Goal: Find specific page/section: Find specific page/section

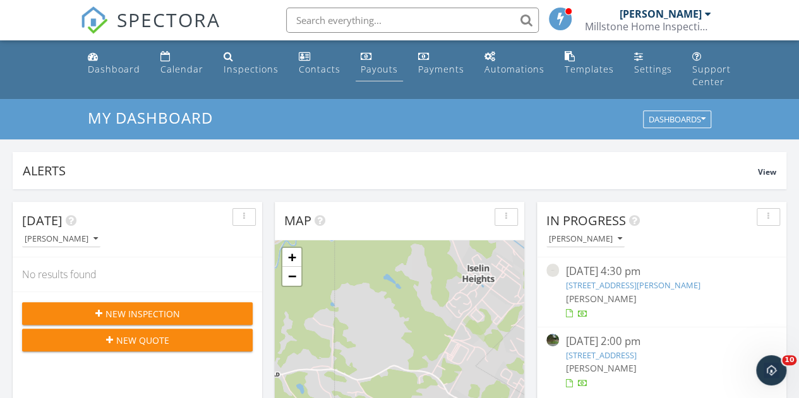
click at [369, 68] on div "Payouts" at bounding box center [378, 69] width 37 height 12
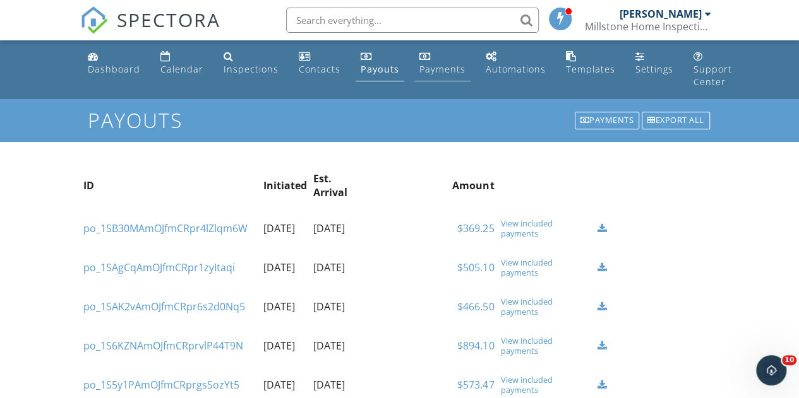
click at [431, 66] on div "Payments" at bounding box center [442, 69] width 46 height 12
click at [698, 21] on div "Millstone Home Inspections" at bounding box center [648, 26] width 126 height 13
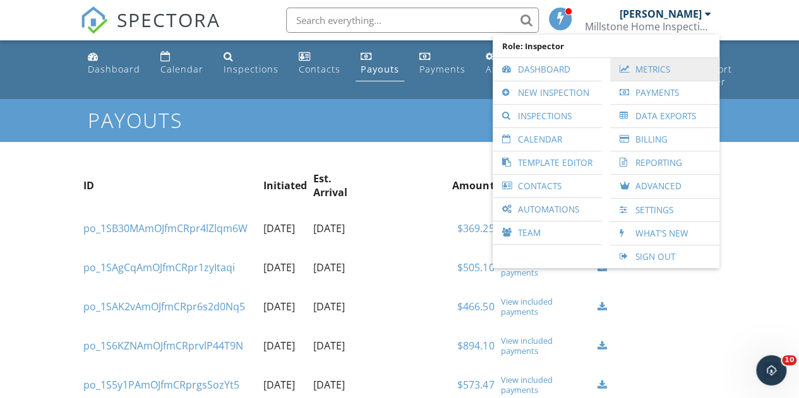
click at [671, 66] on link "Metrics" at bounding box center [664, 69] width 97 height 23
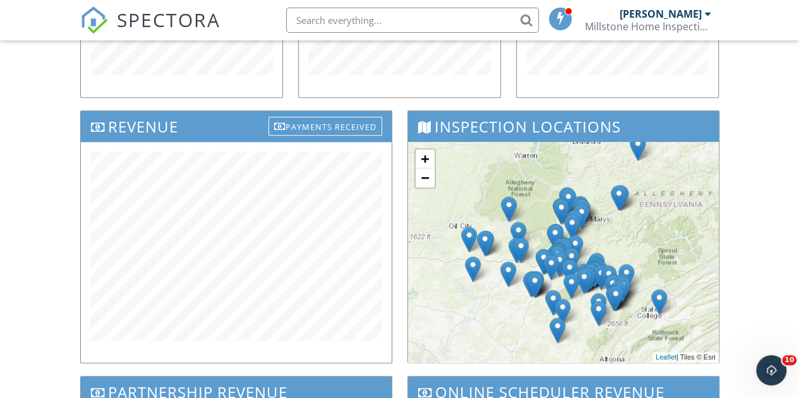
scroll to position [405, 0]
